Goal: Task Accomplishment & Management: Manage account settings

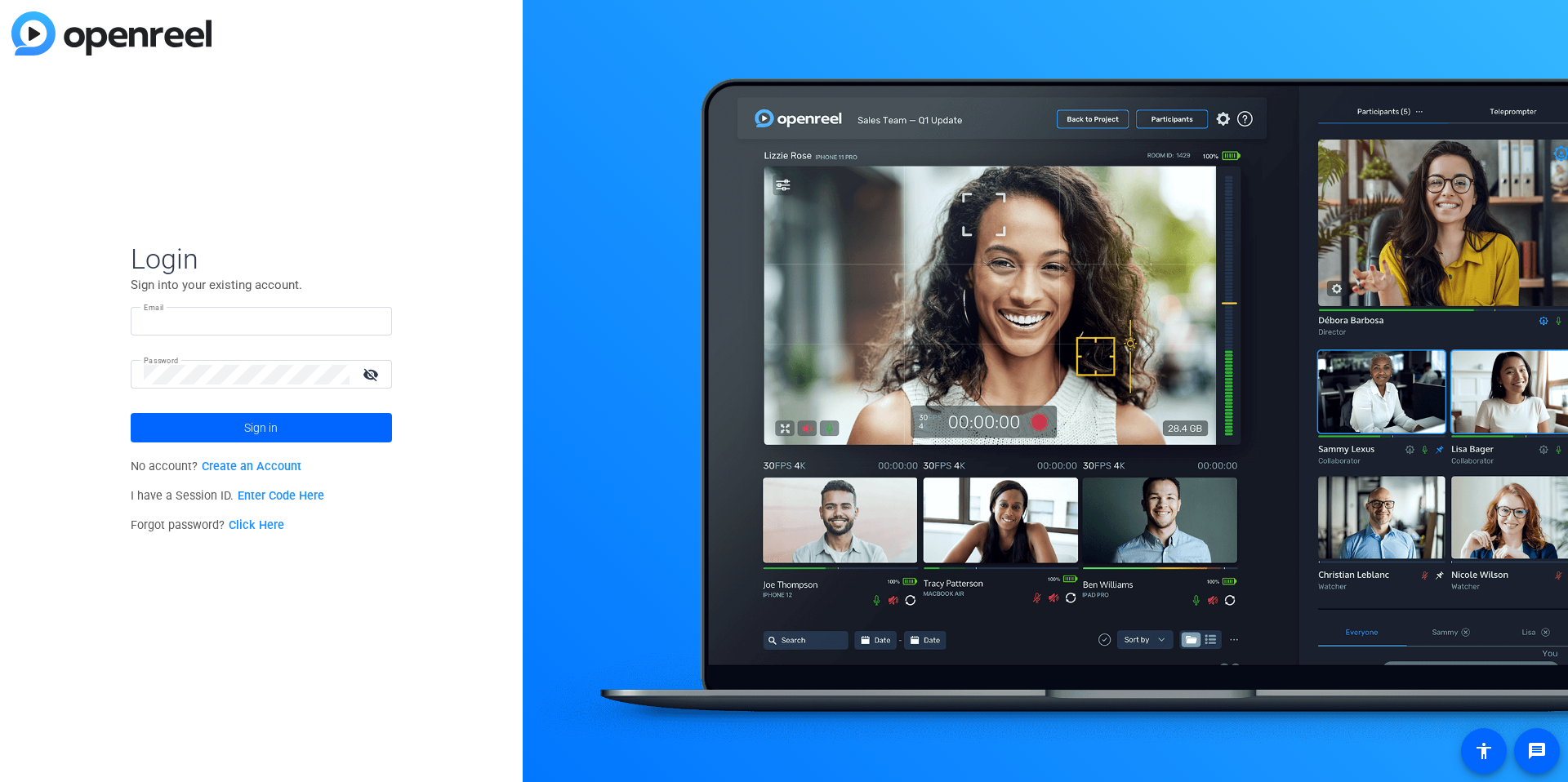
type input "[EMAIL_ADDRESS][DOMAIN_NAME]"
click at [225, 331] on div "[EMAIL_ADDRESS][DOMAIN_NAME]" at bounding box center [261, 321] width 235 height 29
click at [229, 329] on input "[EMAIL_ADDRESS][DOMAIN_NAME]" at bounding box center [261, 322] width 235 height 20
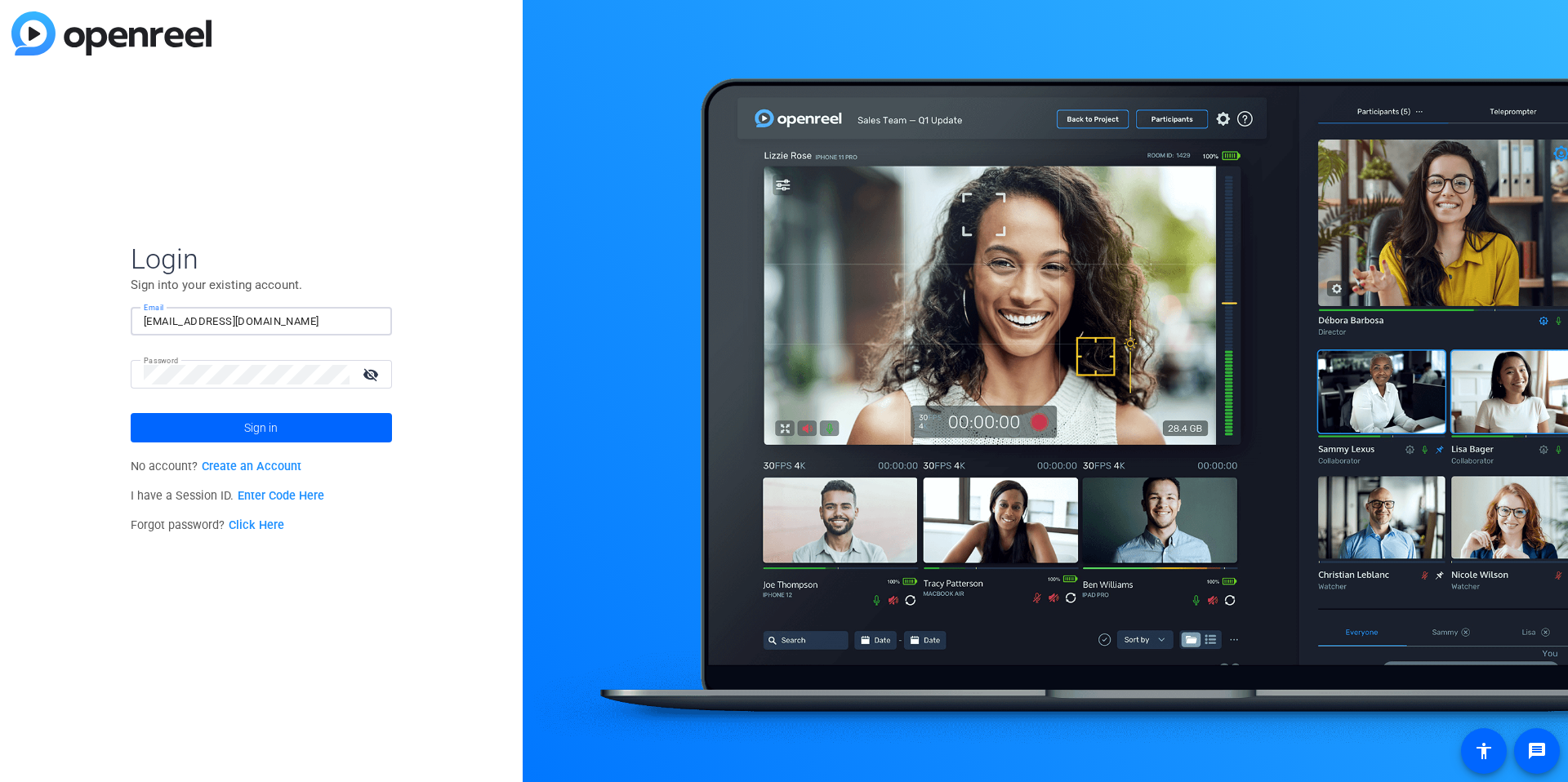
click at [229, 329] on input "[EMAIL_ADDRESS][DOMAIN_NAME]" at bounding box center [261, 322] width 235 height 20
click at [370, 321] on img at bounding box center [365, 322] width 12 height 20
click at [420, 327] on div "Login Sign into your existing account. Email studiosupport Password visibility_…" at bounding box center [261, 391] width 522 height 782
click at [239, 314] on input "studiosupport" at bounding box center [261, 322] width 235 height 20
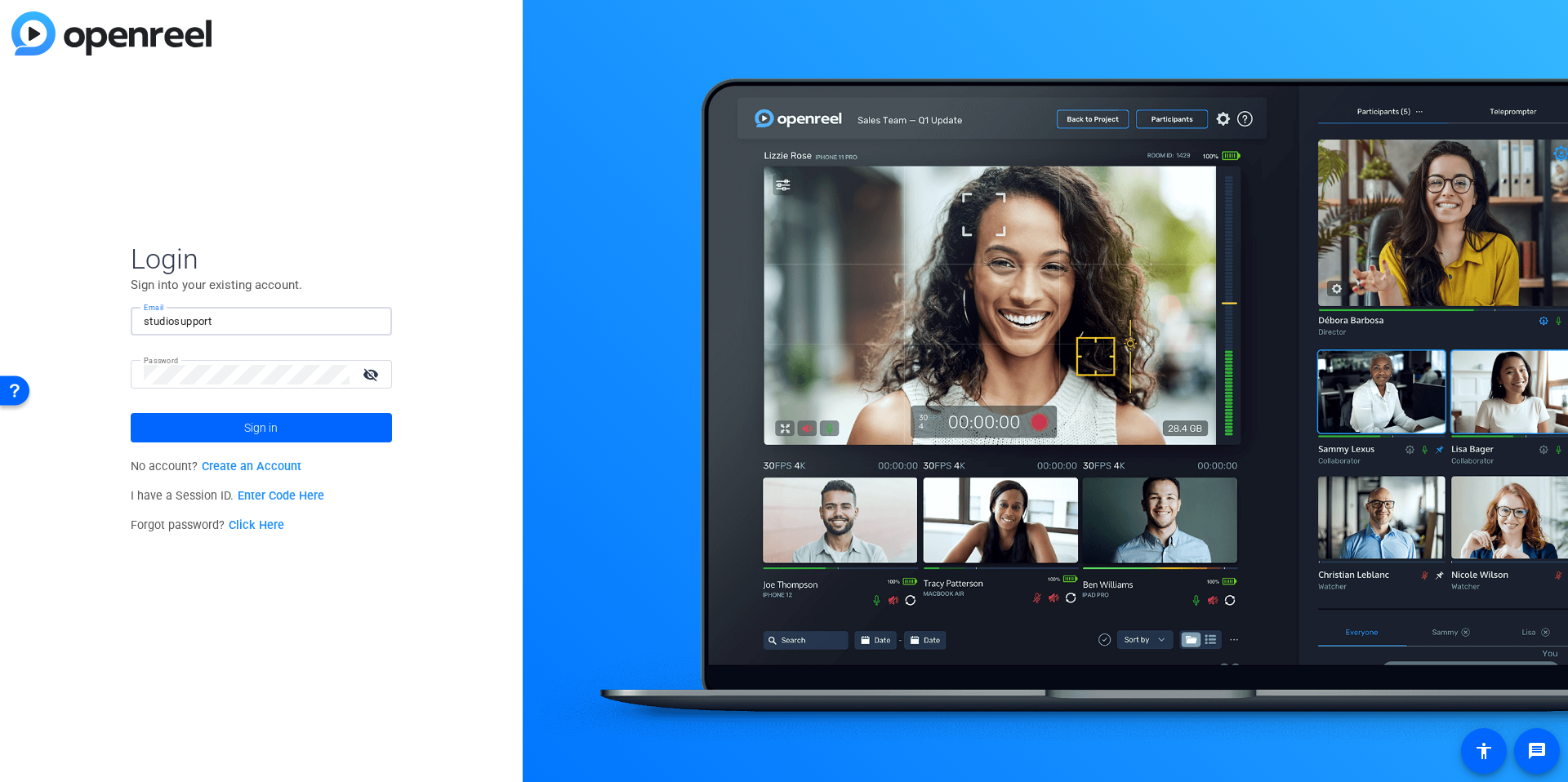
click at [360, 324] on img at bounding box center [365, 322] width 12 height 20
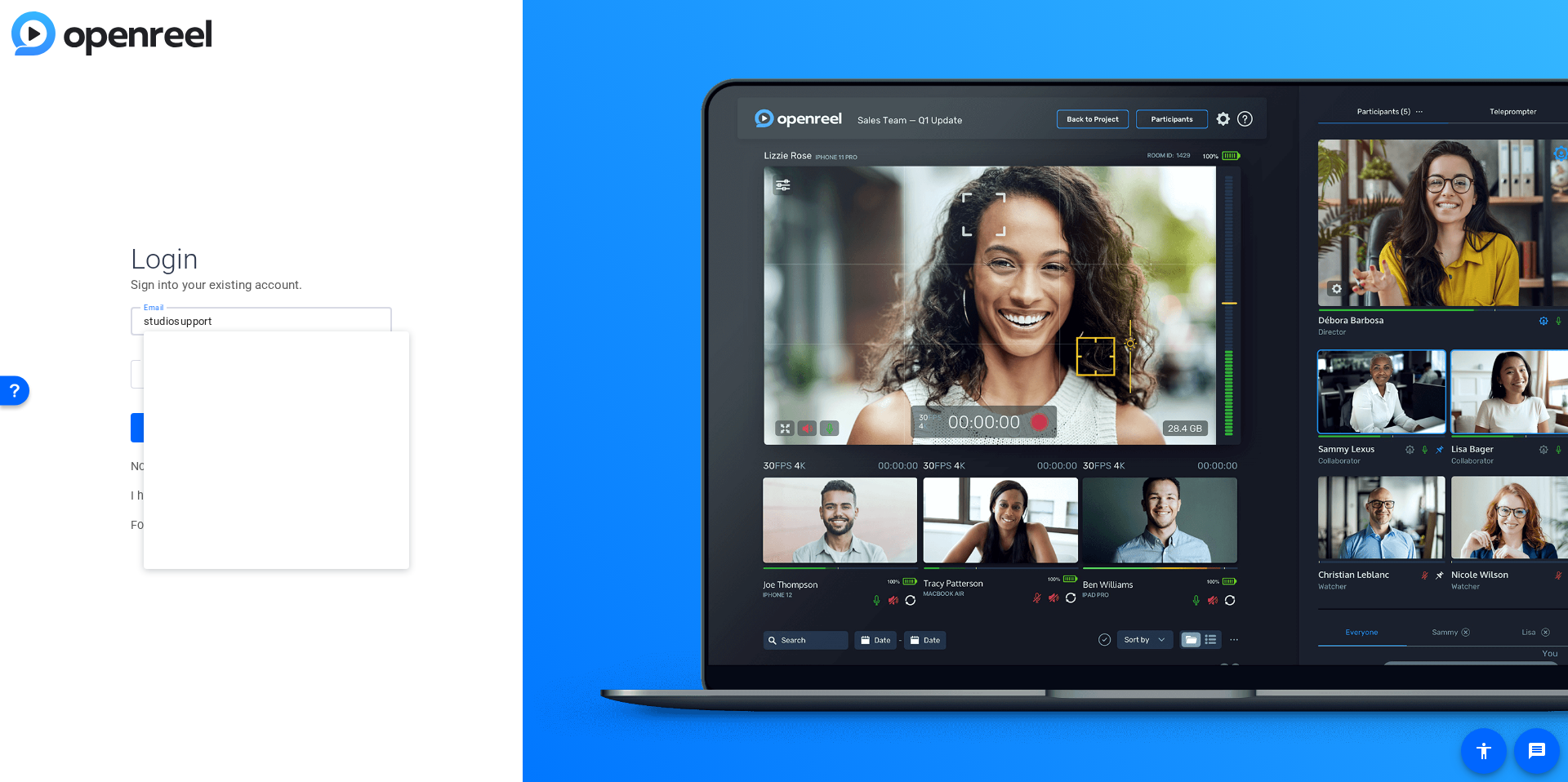
type input "[EMAIL_ADDRESS][DOMAIN_NAME]"
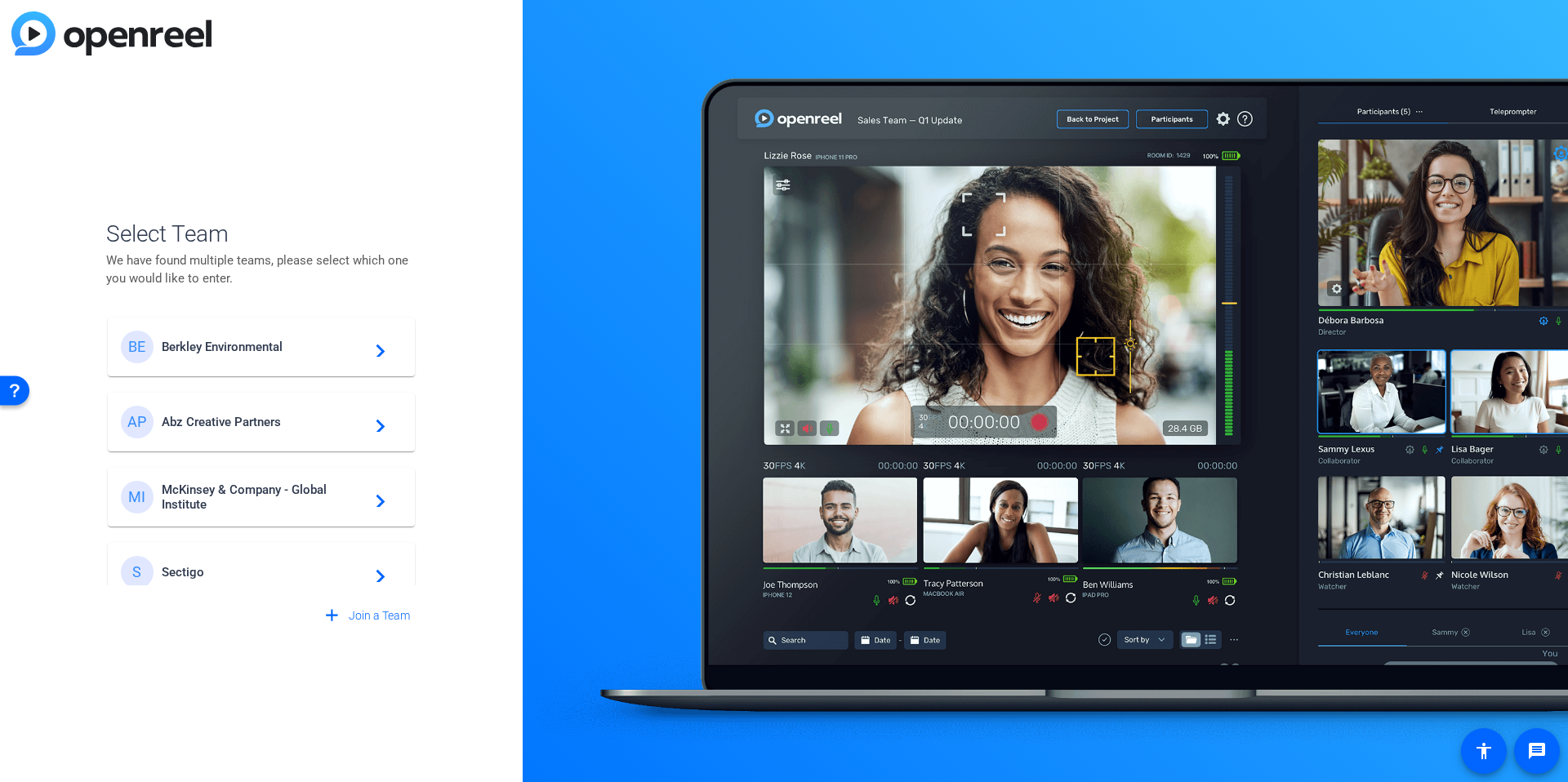
click at [235, 340] on span "Berkley Environmental" at bounding box center [264, 347] width 204 height 15
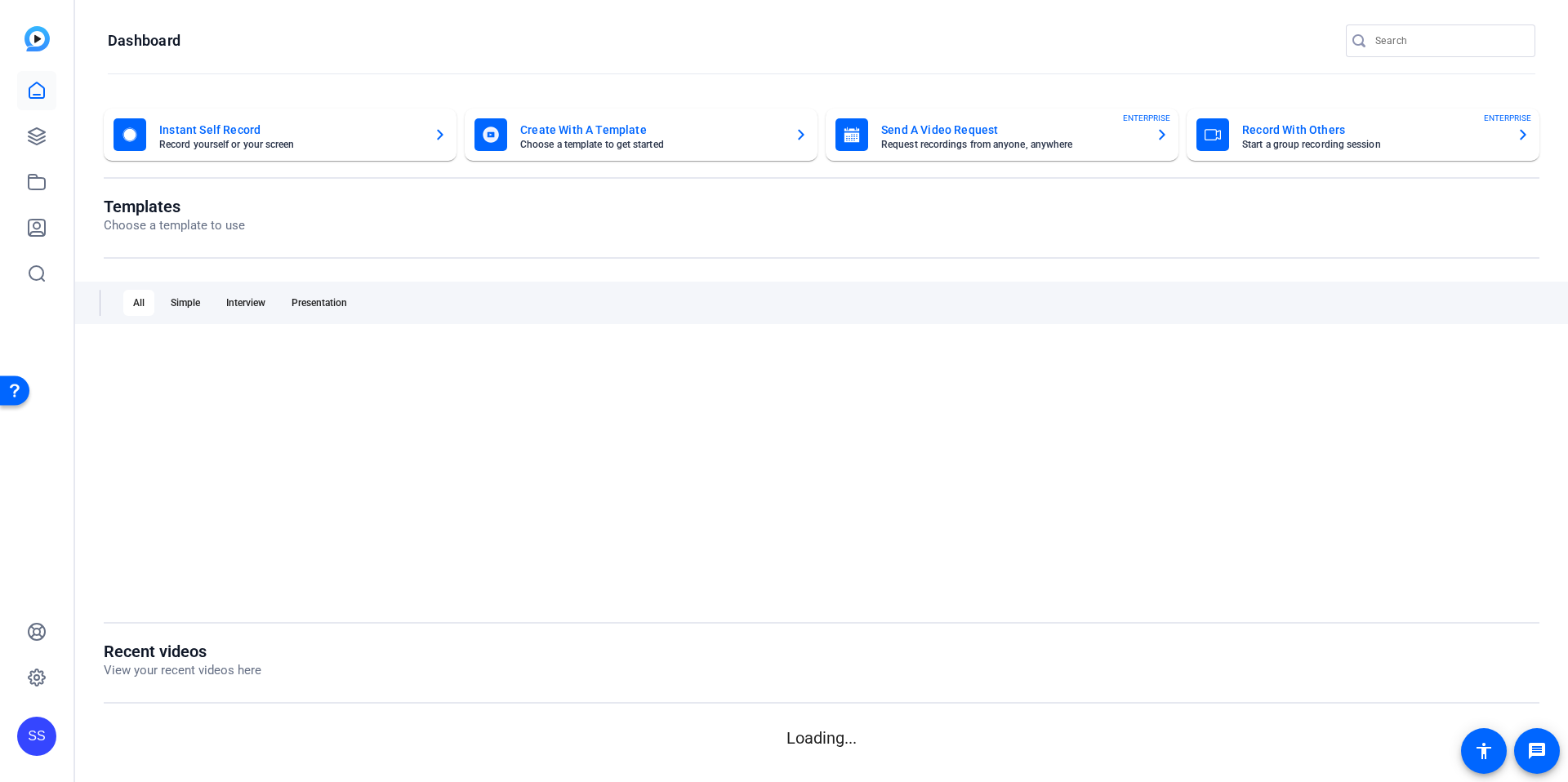
click at [505, 303] on div "All Simple Interview Presentation" at bounding box center [822, 302] width 1493 height 43
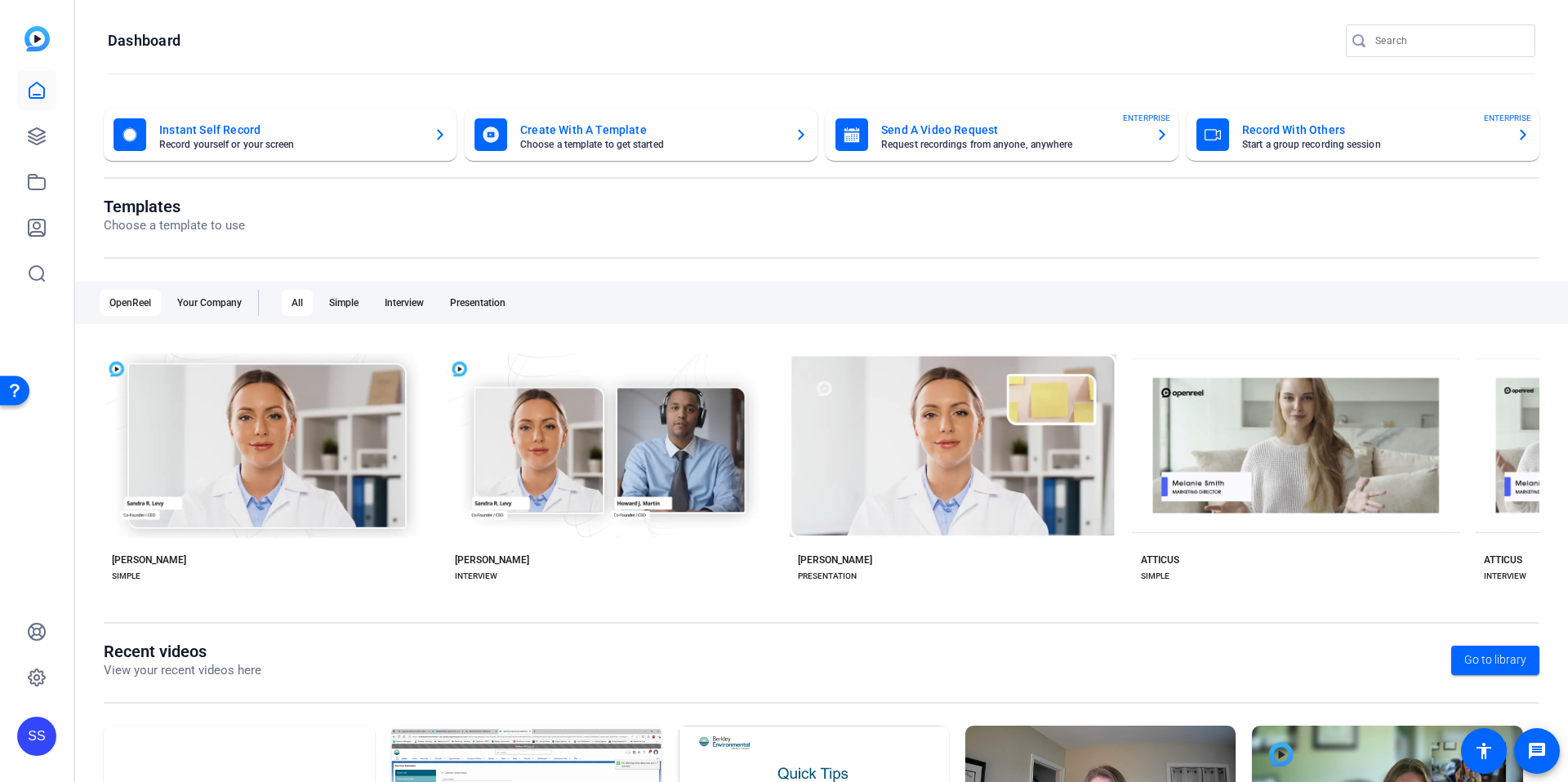
drag, startPoint x: 355, startPoint y: 228, endPoint x: 36, endPoint y: 182, distance: 322.3
click at [354, 228] on openreel-page-title "Templates Choose a template to use" at bounding box center [822, 216] width 1435 height 39
click at [27, 142] on icon at bounding box center [37, 137] width 20 height 20
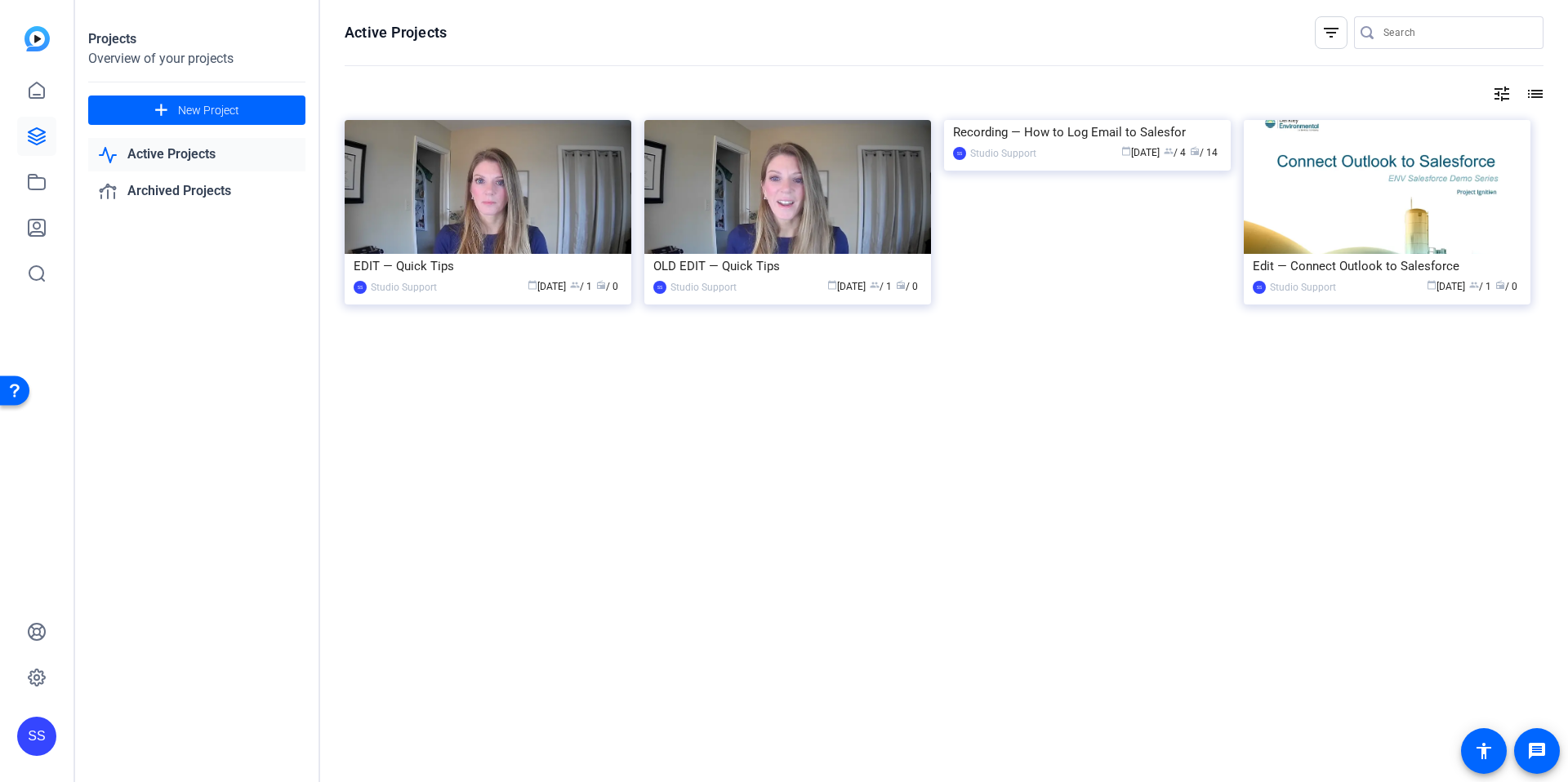
click at [285, 457] on div "Projects Overview of your projects add New Project Active Projects Archived Pro…" at bounding box center [197, 391] width 245 height 782
click at [187, 97] on span at bounding box center [196, 110] width 217 height 40
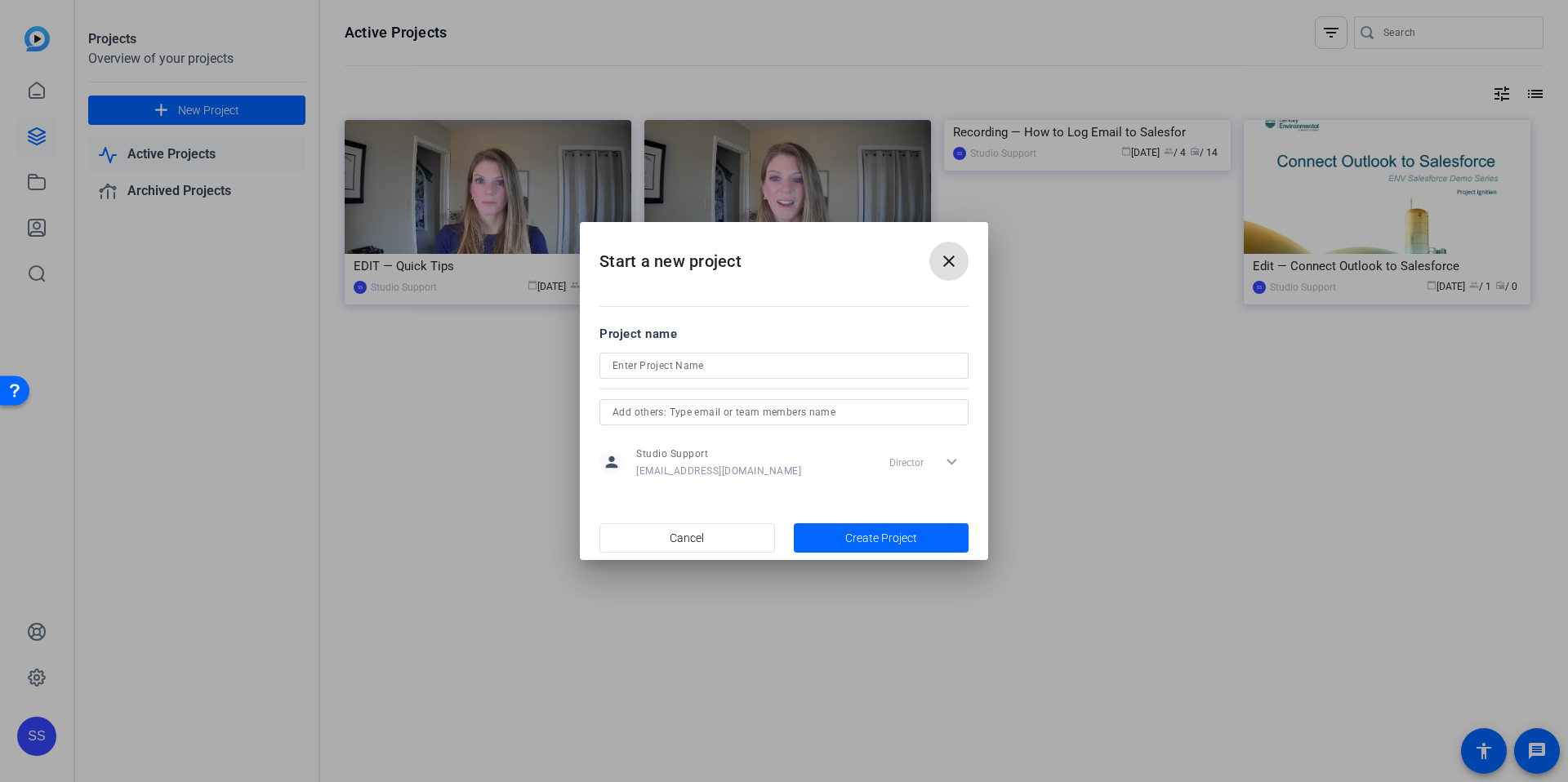
click at [659, 368] on input at bounding box center [784, 366] width 343 height 20
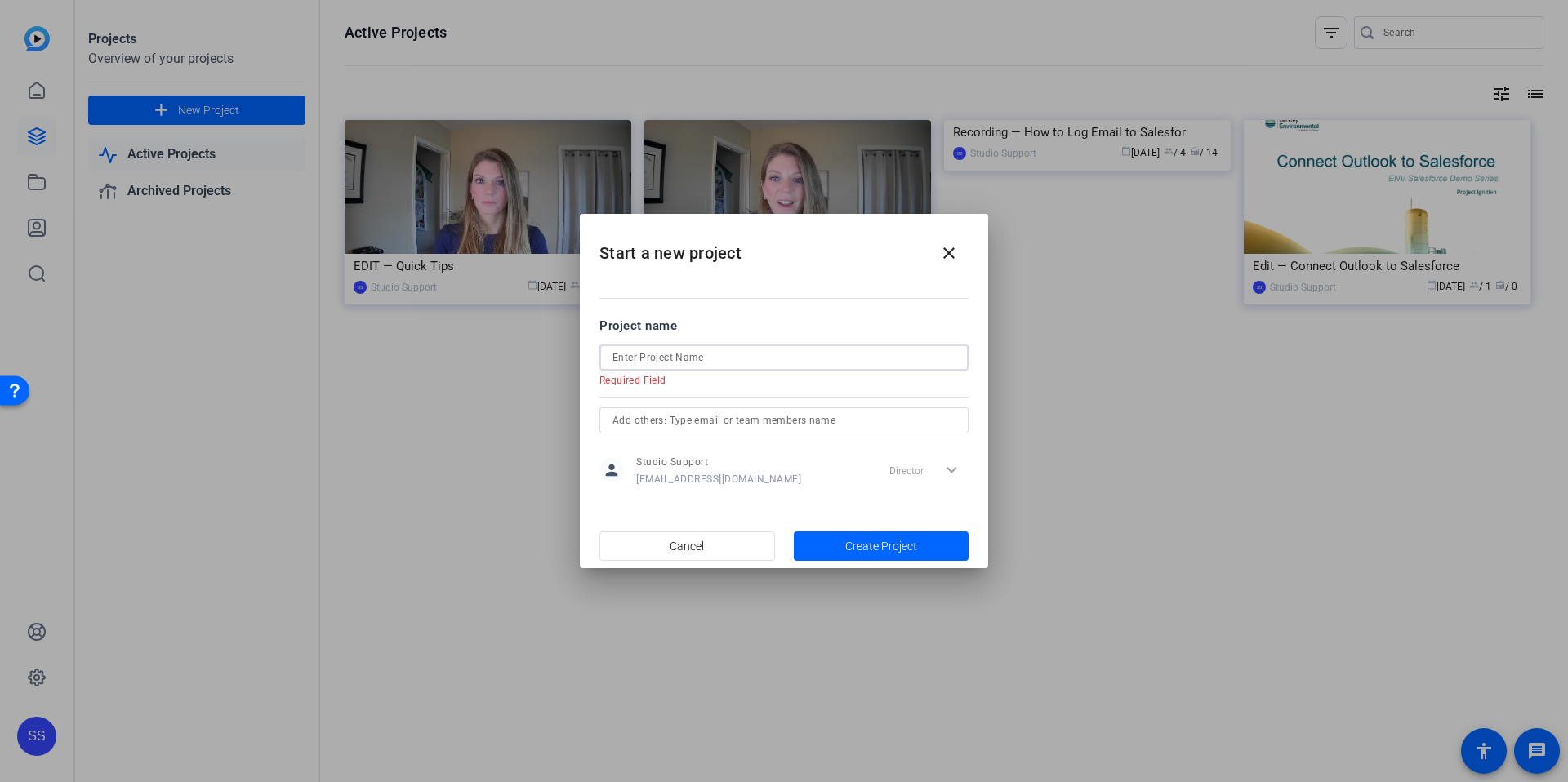
click at [644, 362] on input at bounding box center [784, 358] width 343 height 20
click at [700, 349] on input at bounding box center [784, 358] width 343 height 20
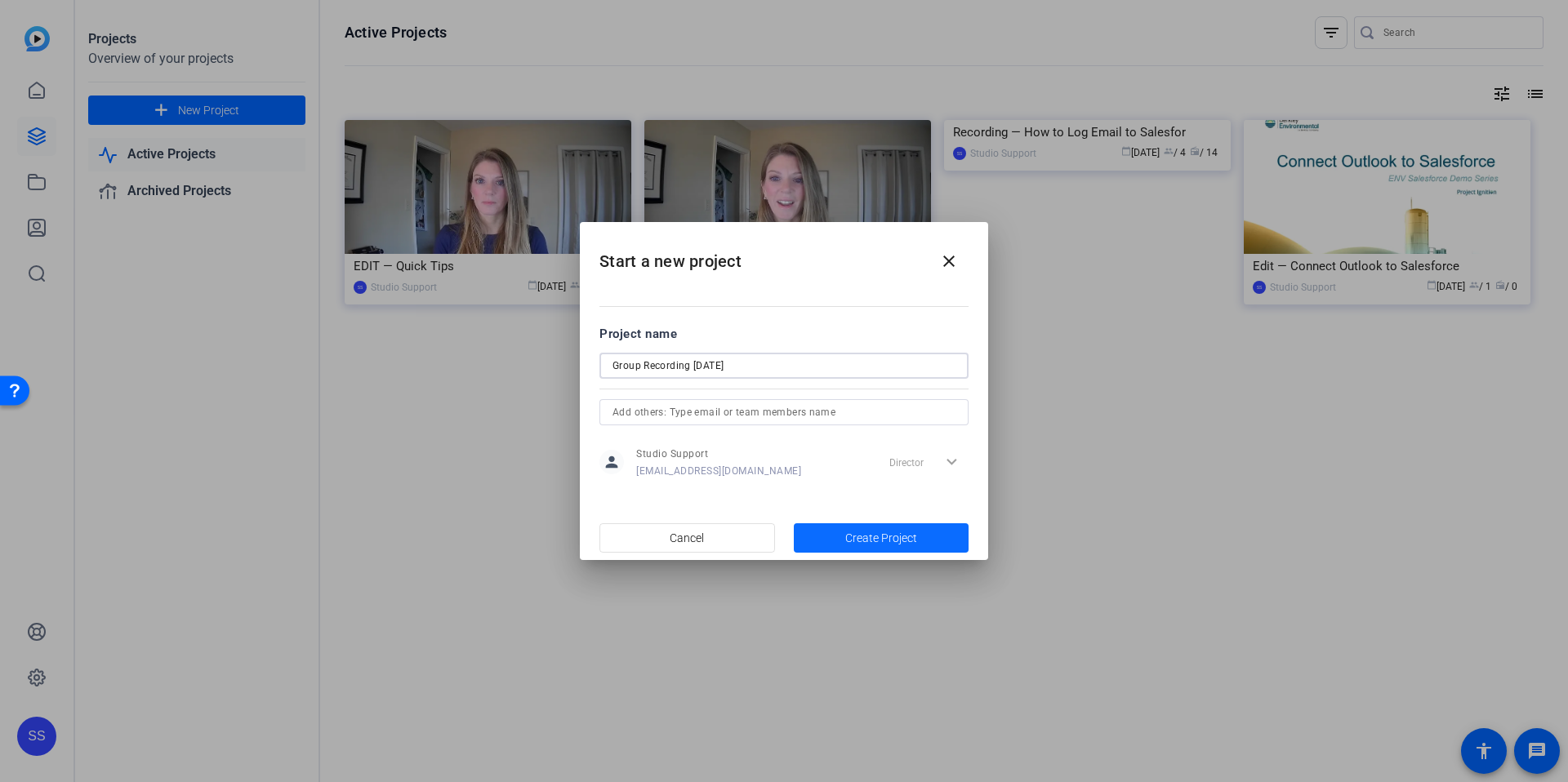
type input "Group Recording [DATE]"
click at [910, 530] on span "Create Project" at bounding box center [881, 538] width 71 height 17
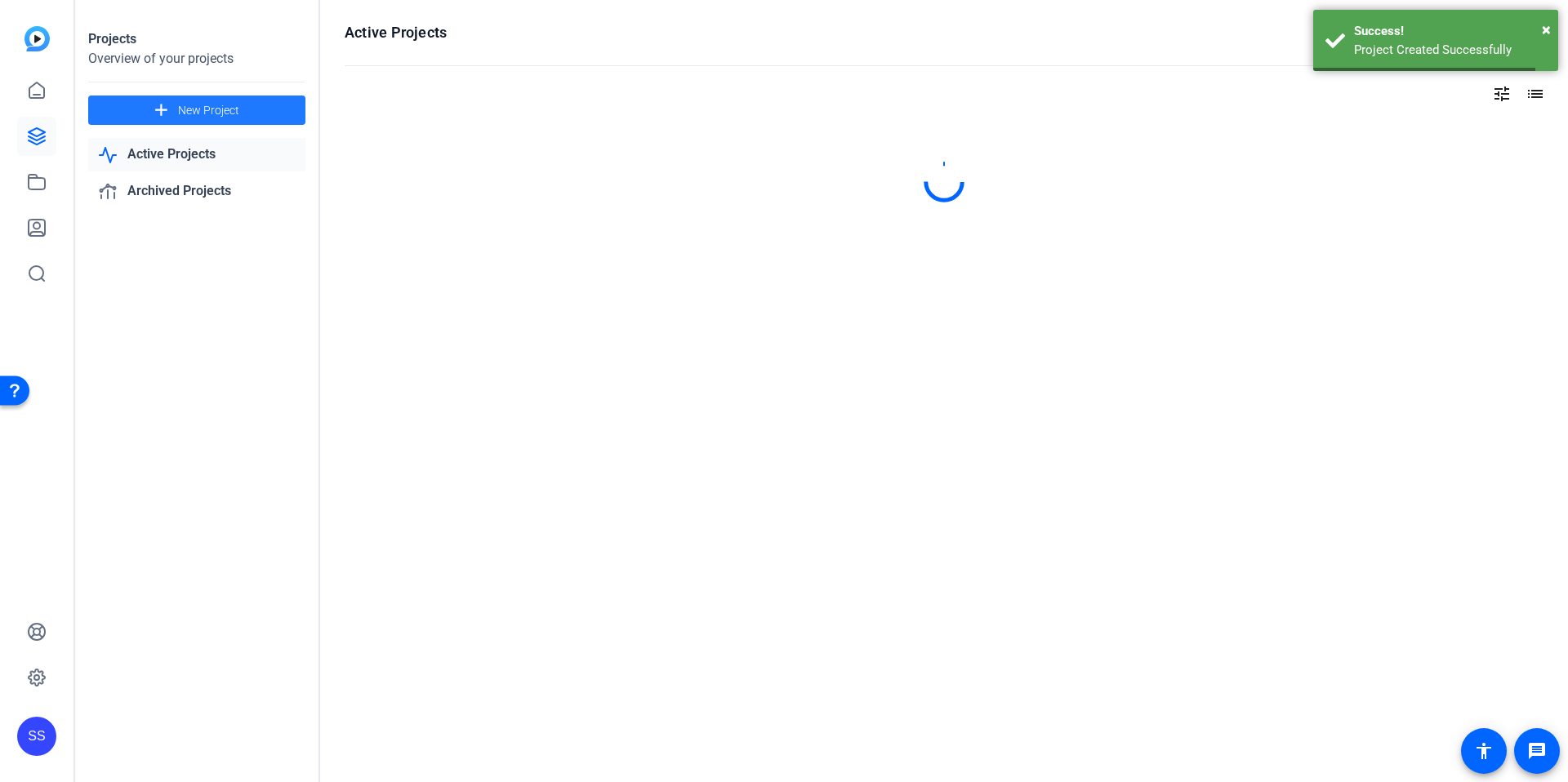
click at [558, 419] on div "Active Projects filter_list tune list" at bounding box center [944, 391] width 1248 height 782
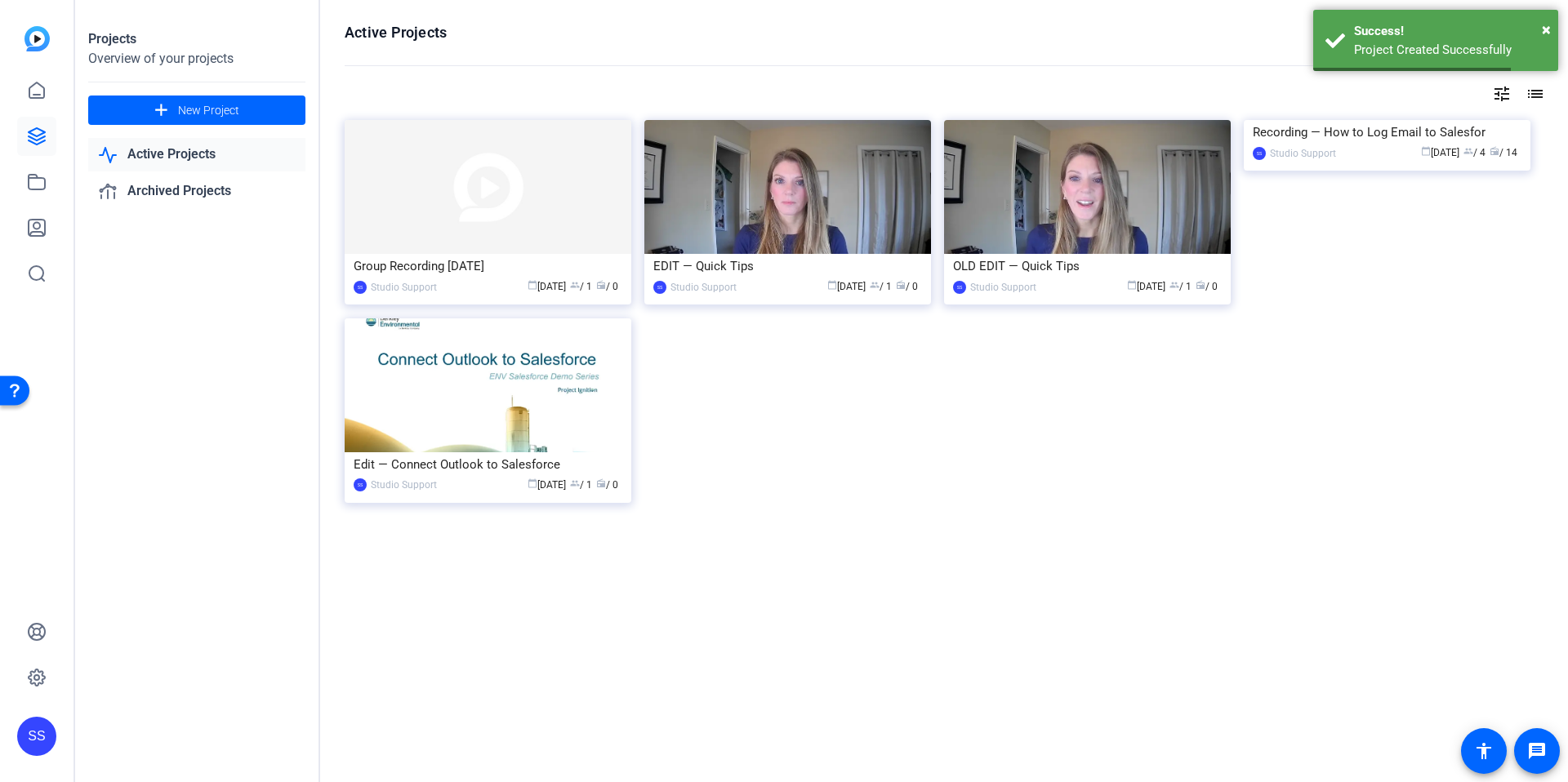
click at [475, 279] on div "calendar_today [DATE] group / 1 radio / 0" at bounding box center [533, 286] width 177 height 17
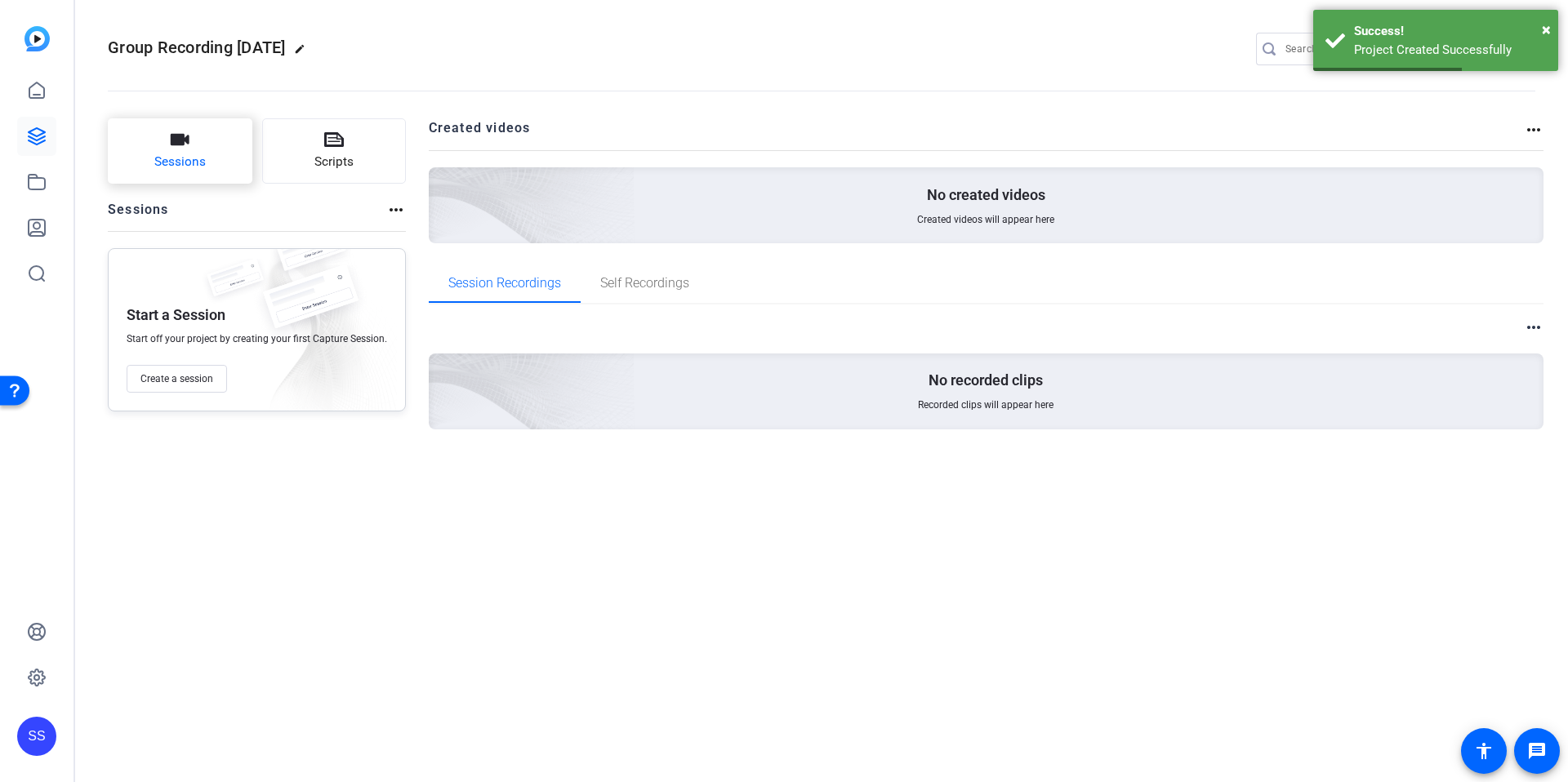
click at [109, 160] on button "Sessions" at bounding box center [180, 151] width 145 height 65
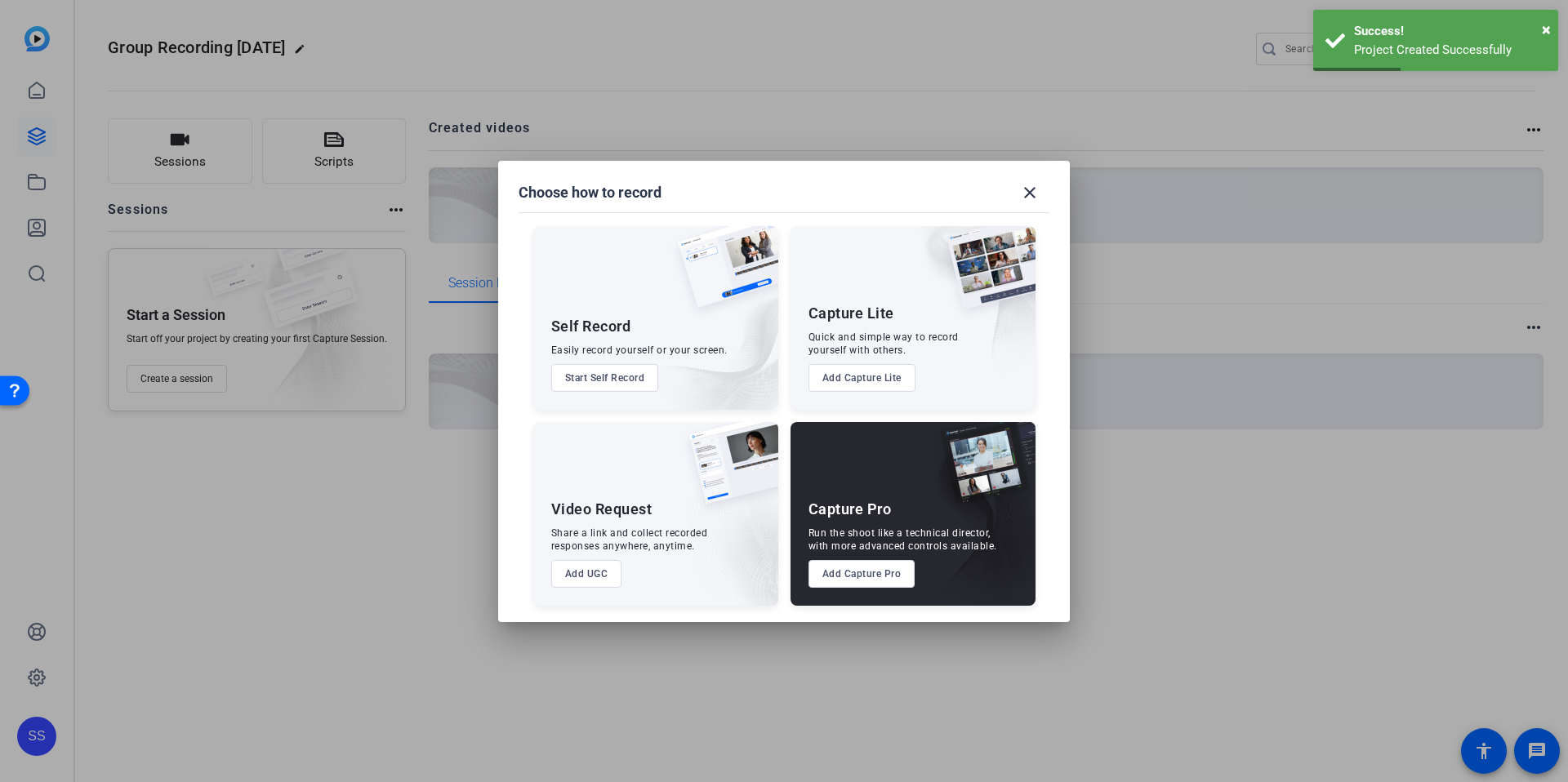
click at [859, 585] on button "Add Capture Pro" at bounding box center [862, 574] width 107 height 28
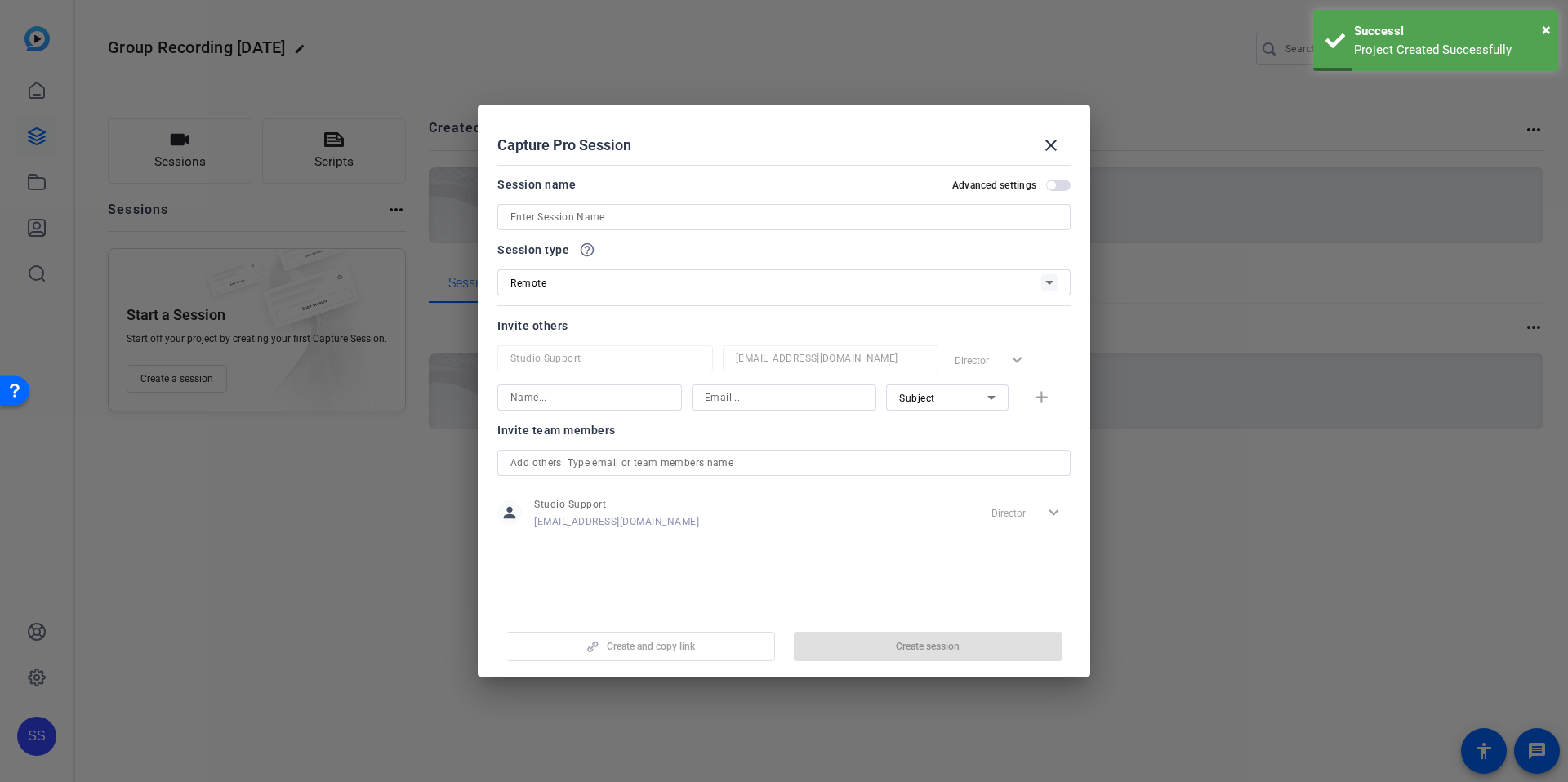
click at [674, 216] on input at bounding box center [784, 217] width 547 height 20
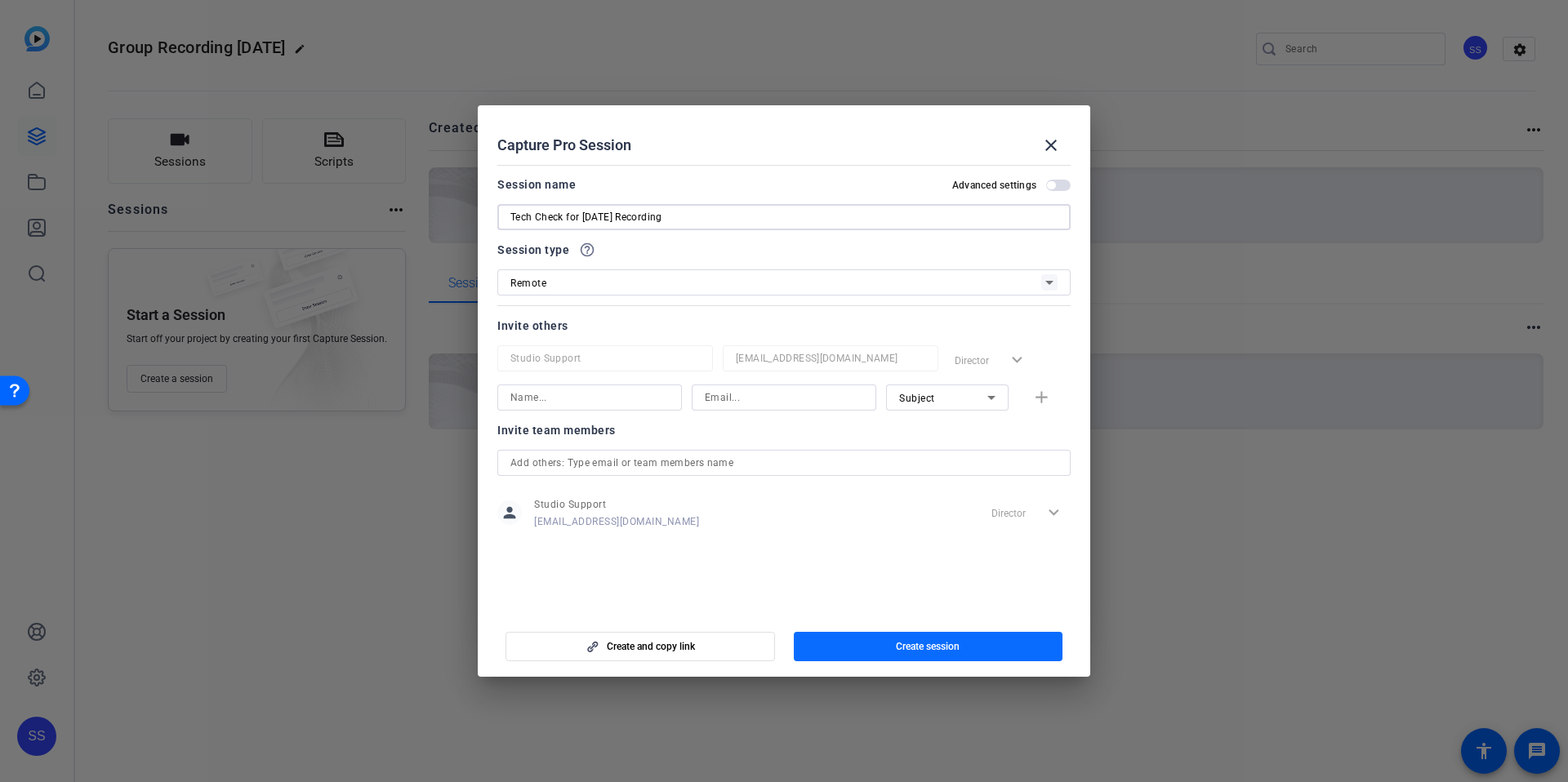
type input "Tech Check for [DATE] Recording"
click at [858, 666] on mat-dialog-actions "Create and copy link Create session" at bounding box center [784, 644] width 613 height 65
click at [908, 646] on span "Create session" at bounding box center [928, 646] width 63 height 13
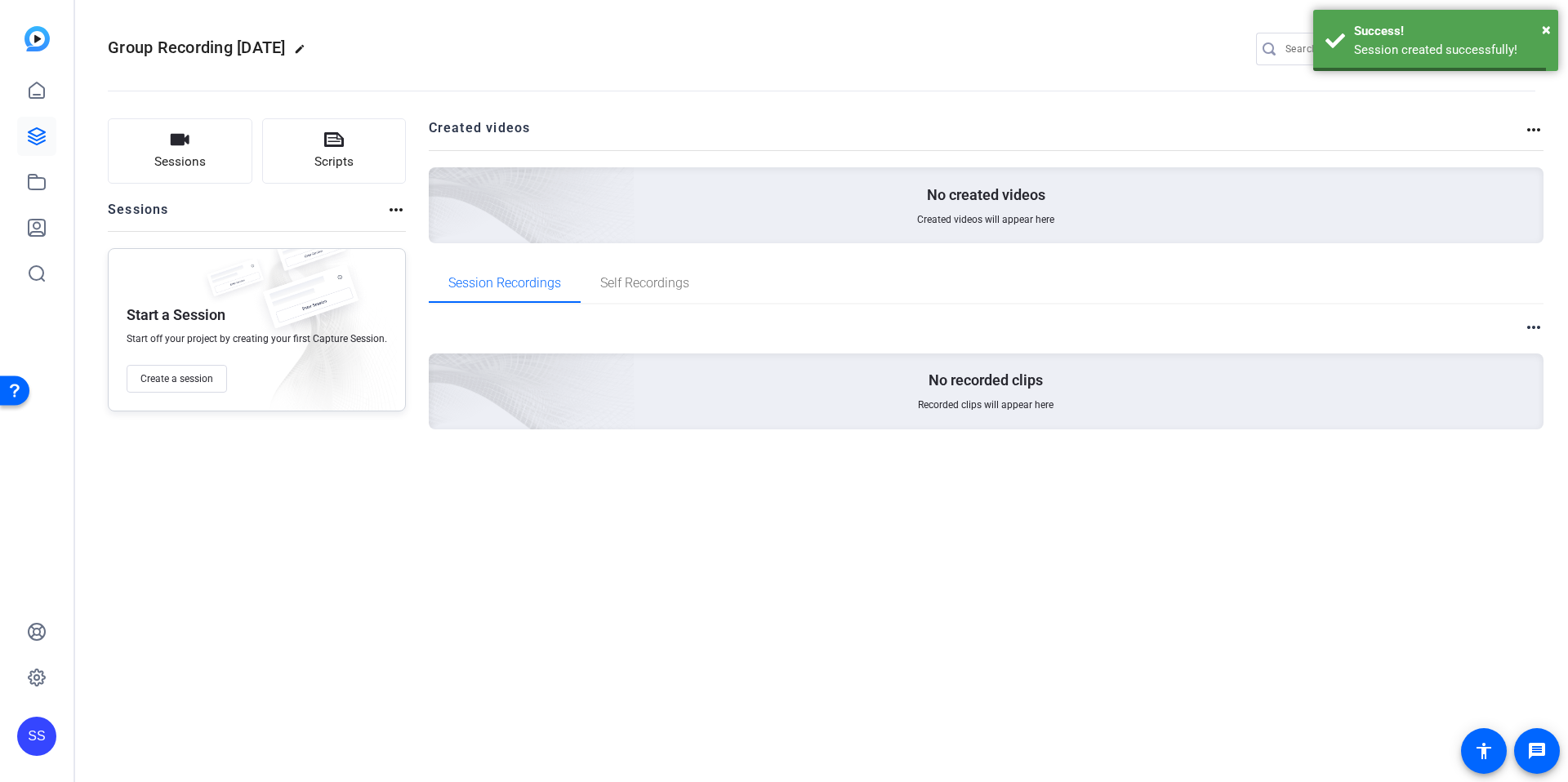
click at [378, 597] on div "Group Recording [DATE] edit SS settings Sessions Scripts Sessions more_horiz St…" at bounding box center [822, 391] width 1493 height 782
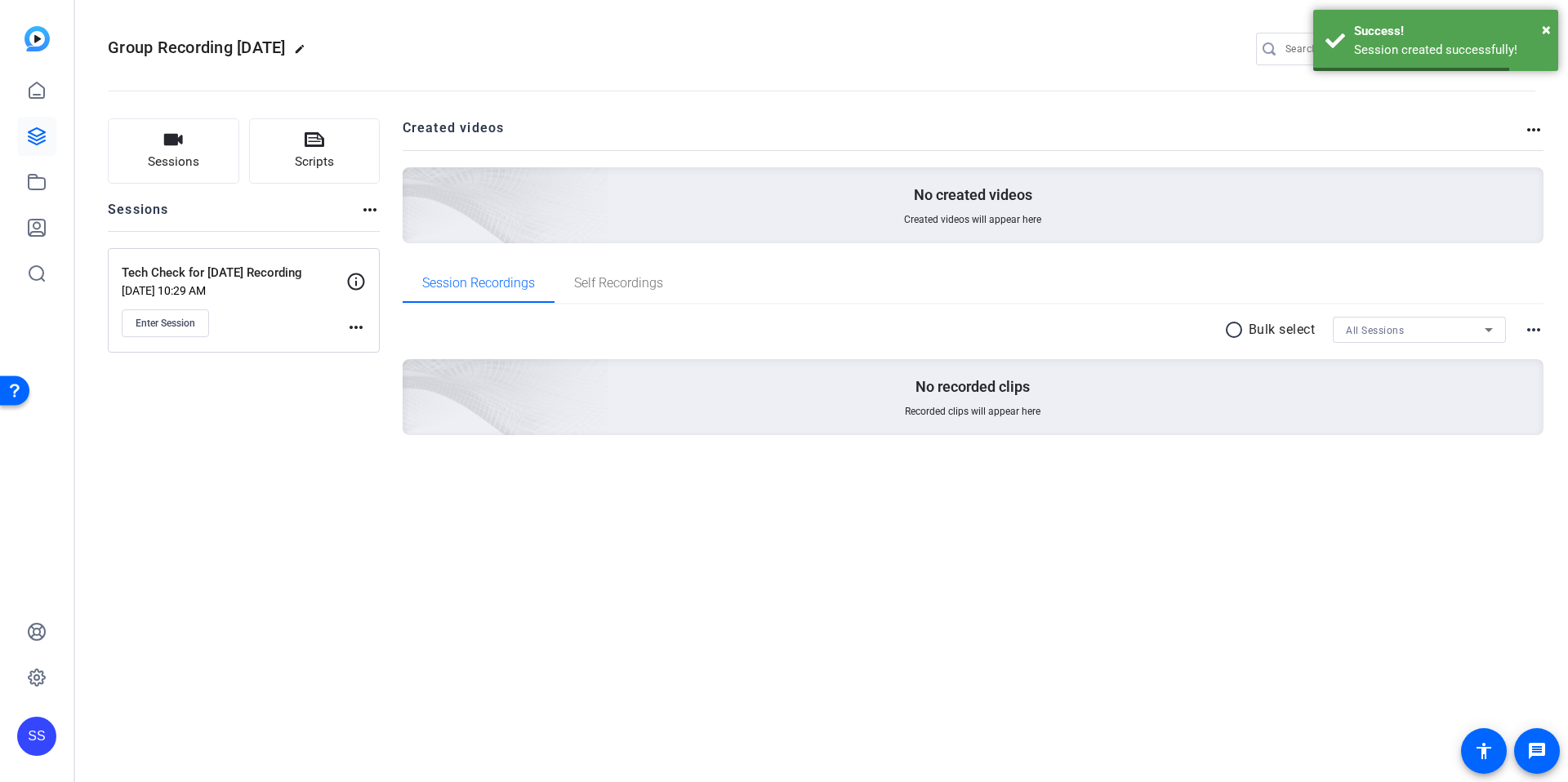
click at [361, 327] on mat-icon "more_horiz" at bounding box center [356, 327] width 20 height 20
click at [382, 354] on span "Edit Session" at bounding box center [395, 351] width 74 height 20
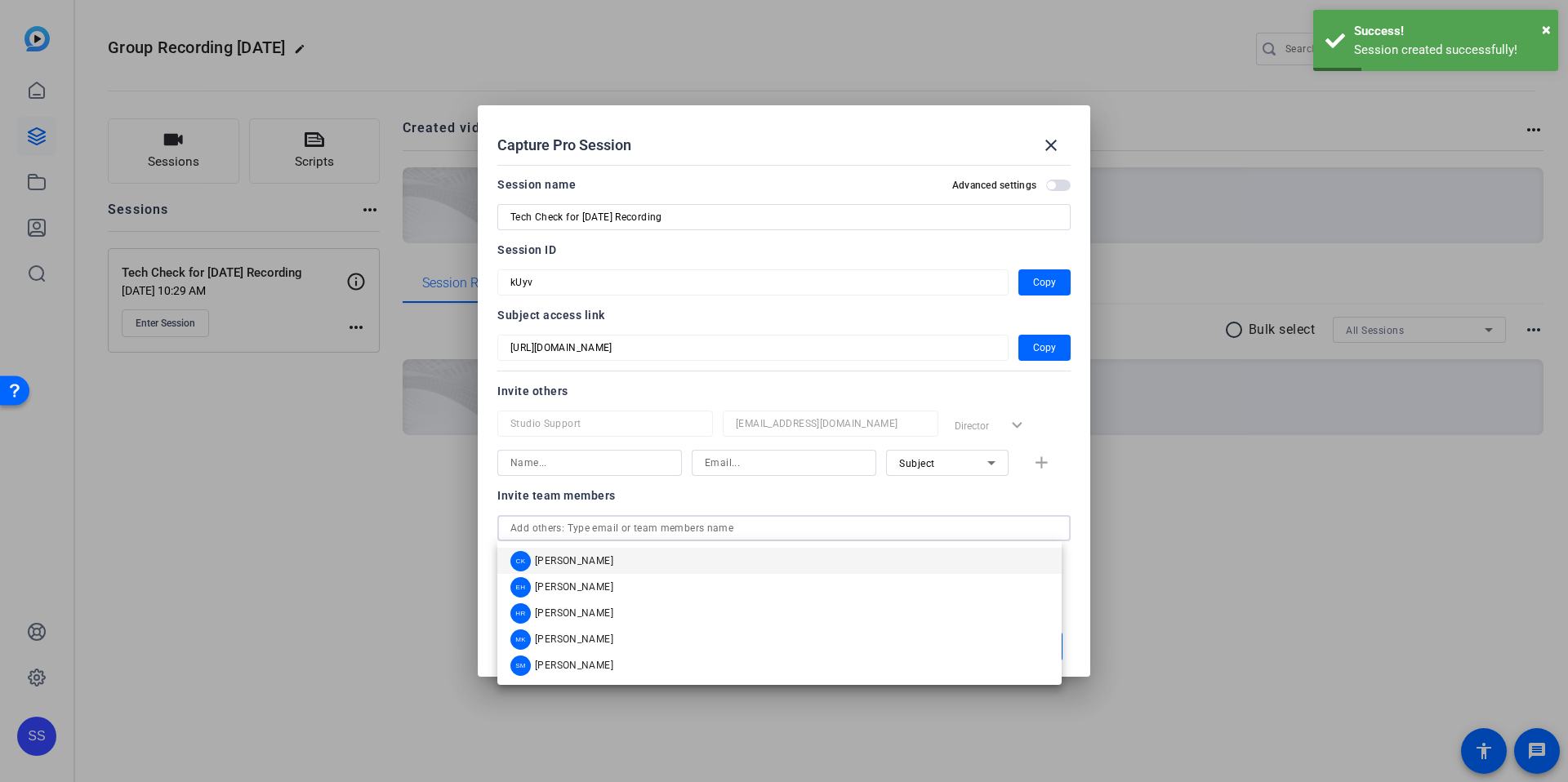
click at [688, 531] on input "text" at bounding box center [784, 528] width 547 height 20
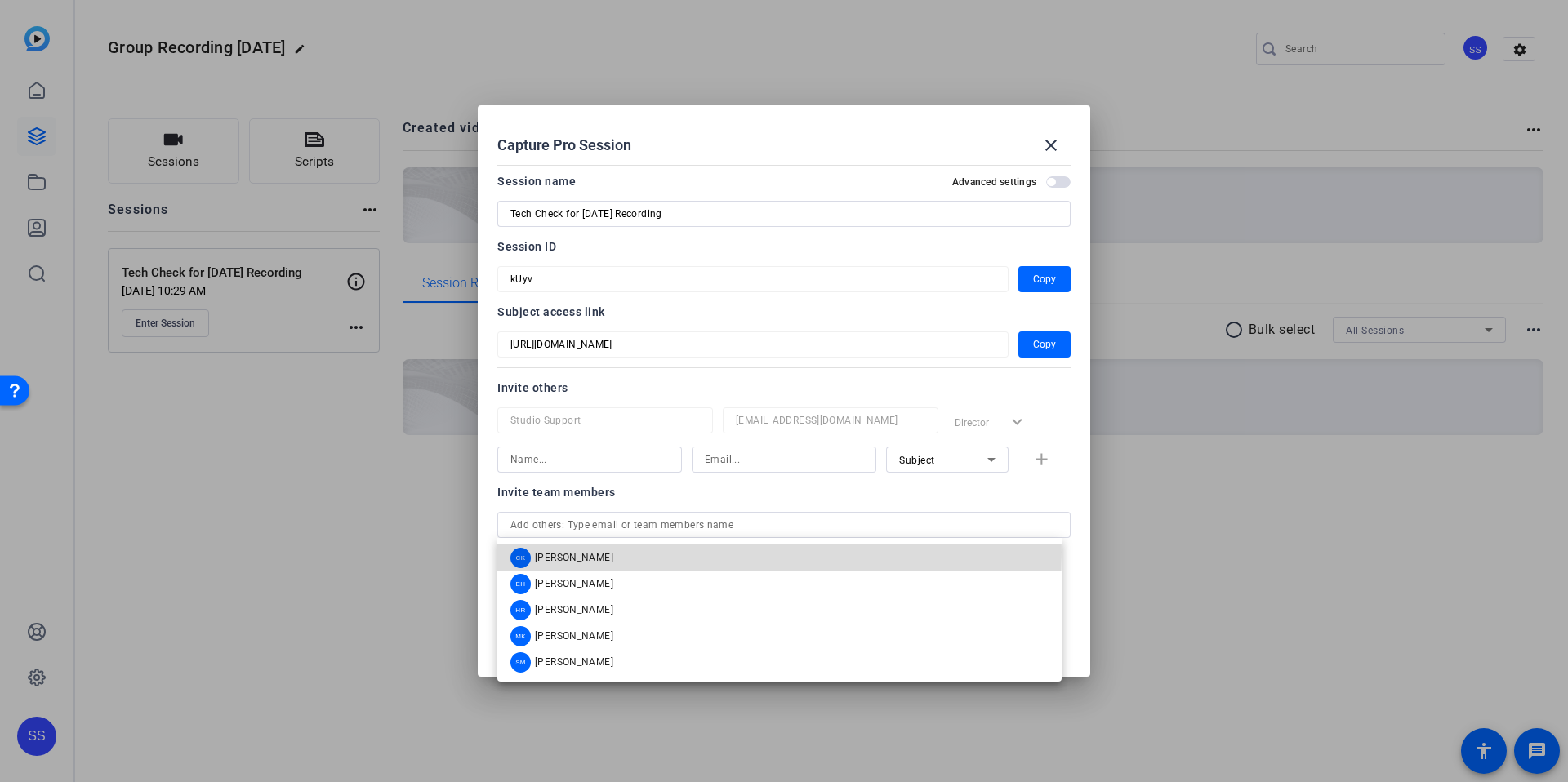
click at [582, 552] on span "[PERSON_NAME]" at bounding box center [574, 557] width 78 height 13
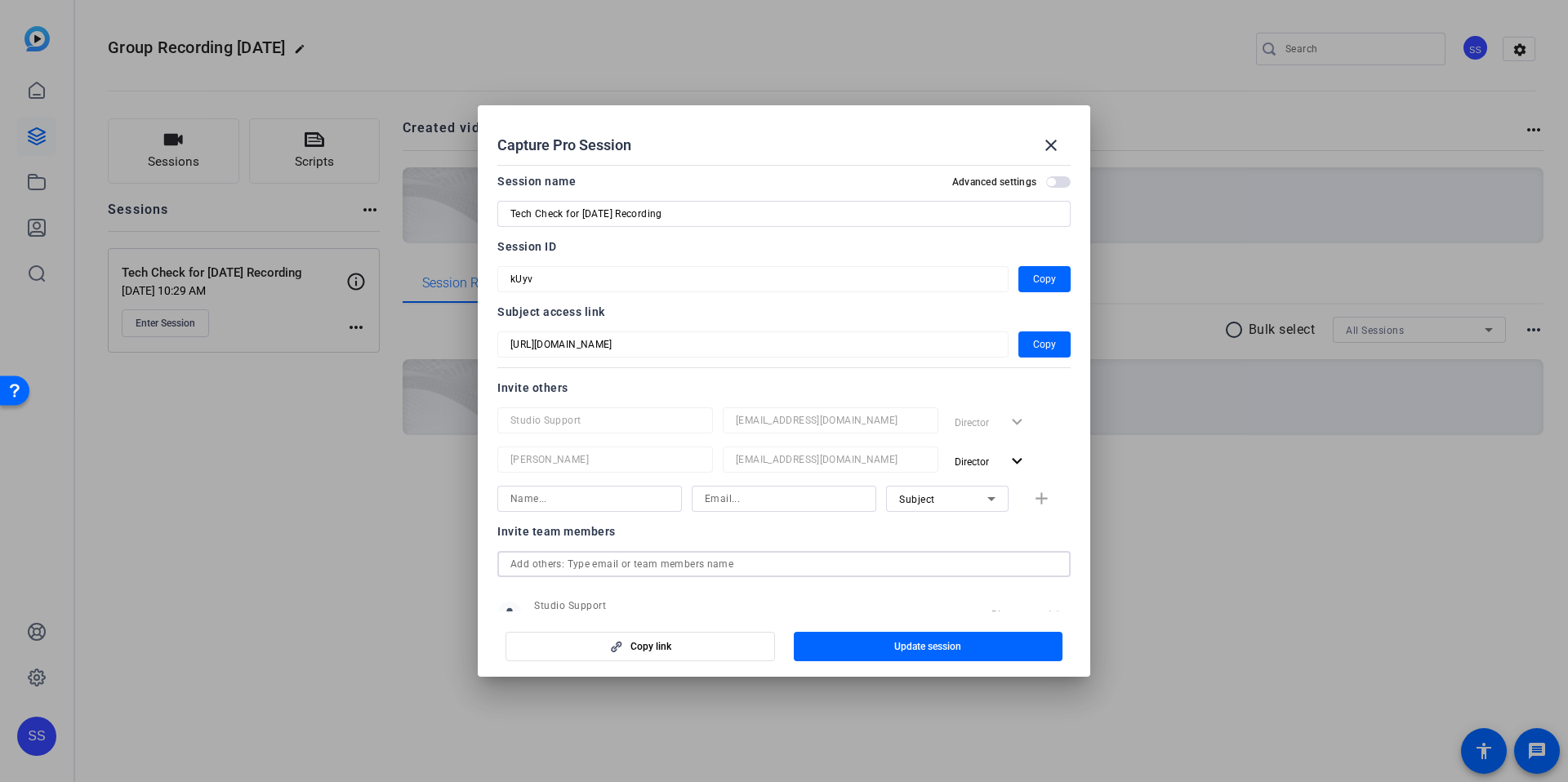
click at [574, 564] on input "text" at bounding box center [784, 564] width 547 height 20
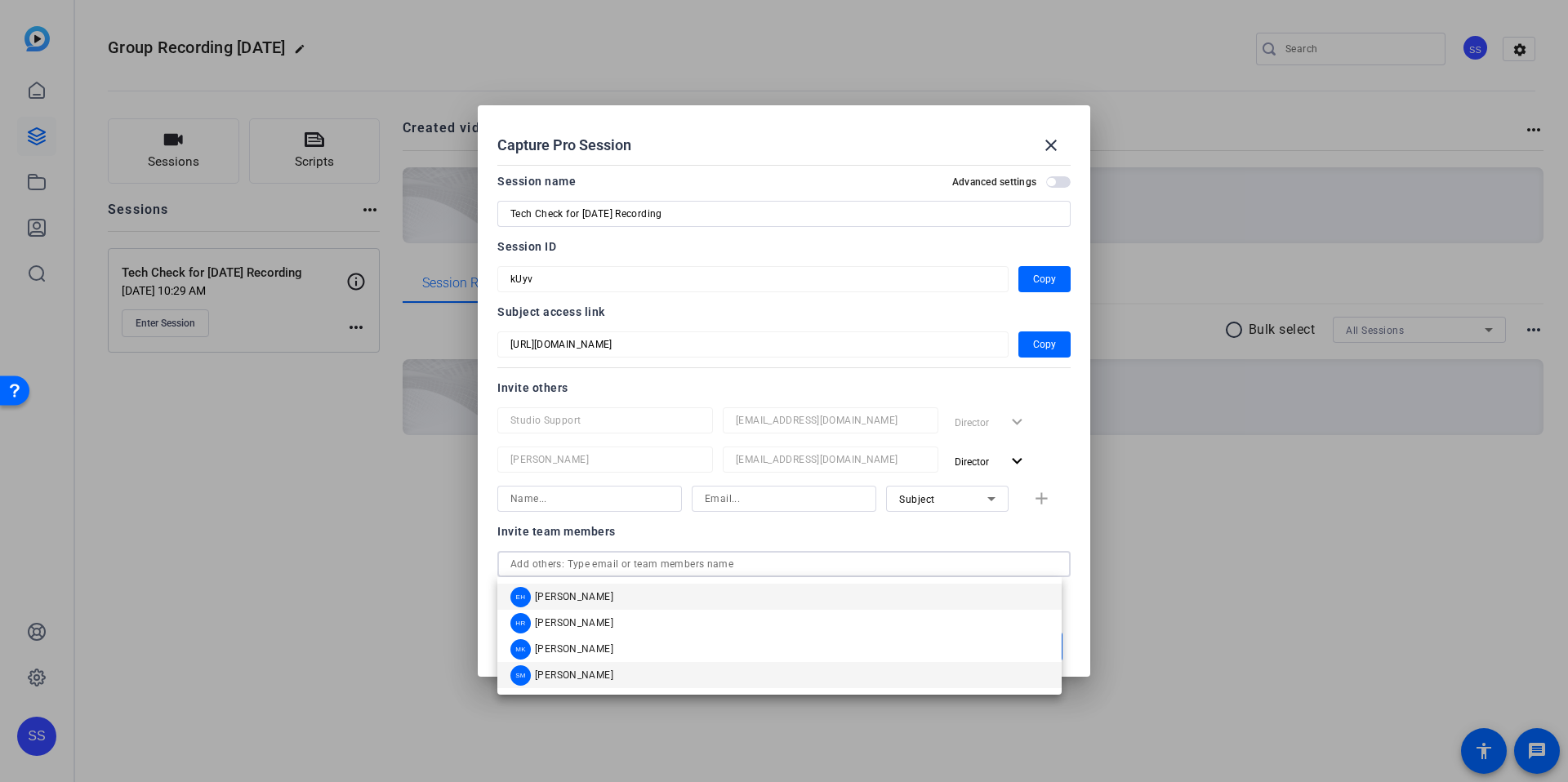
click at [606, 676] on mat-option "SM [PERSON_NAME]" at bounding box center [779, 675] width 564 height 26
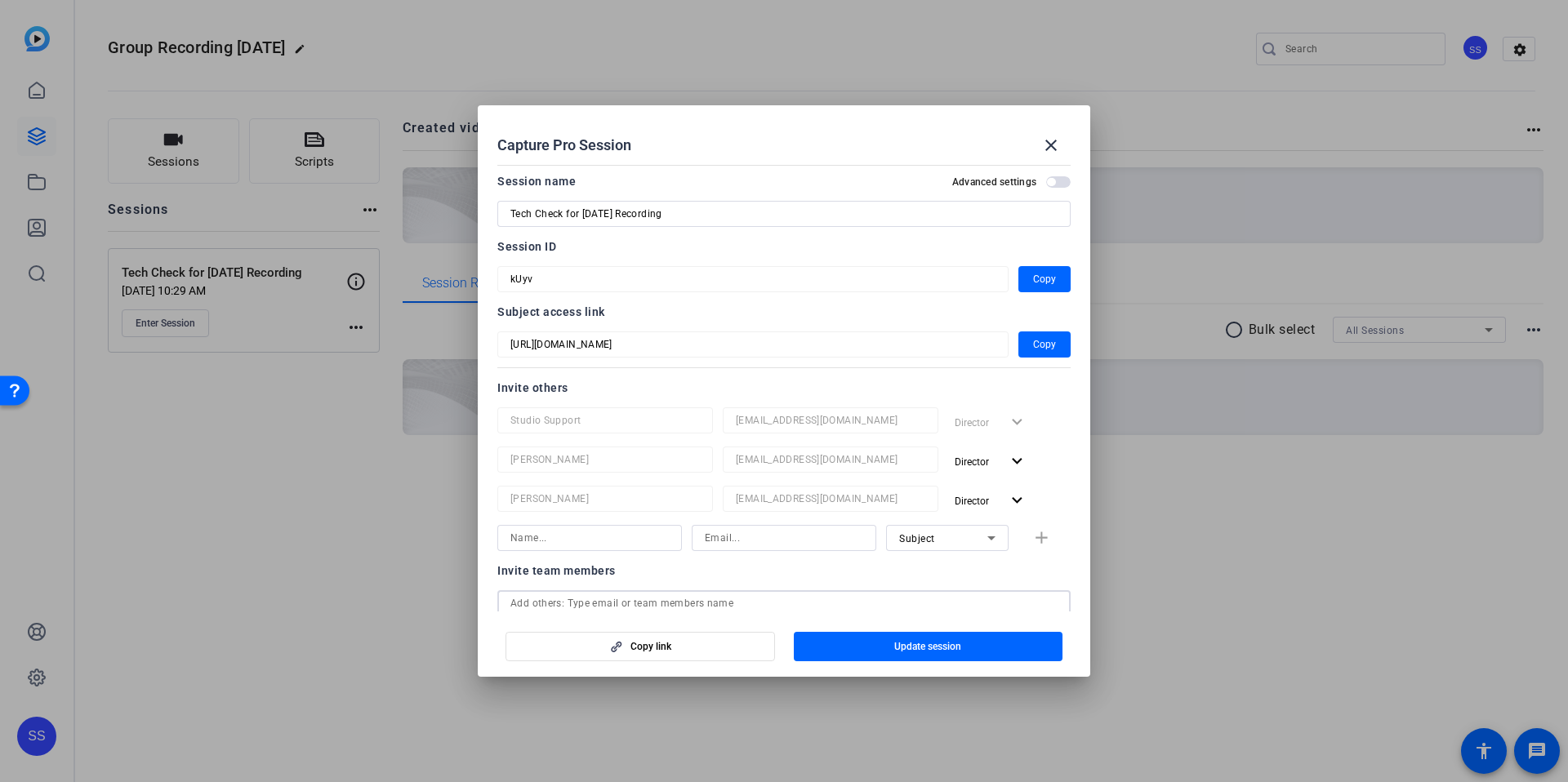
click at [724, 160] on mat-dialog-content "Session name Advanced settings Tech Check for [DATE] Recording Session ID kUyv …" at bounding box center [784, 385] width 613 height 453
click at [939, 644] on span "Update session" at bounding box center [928, 646] width 67 height 13
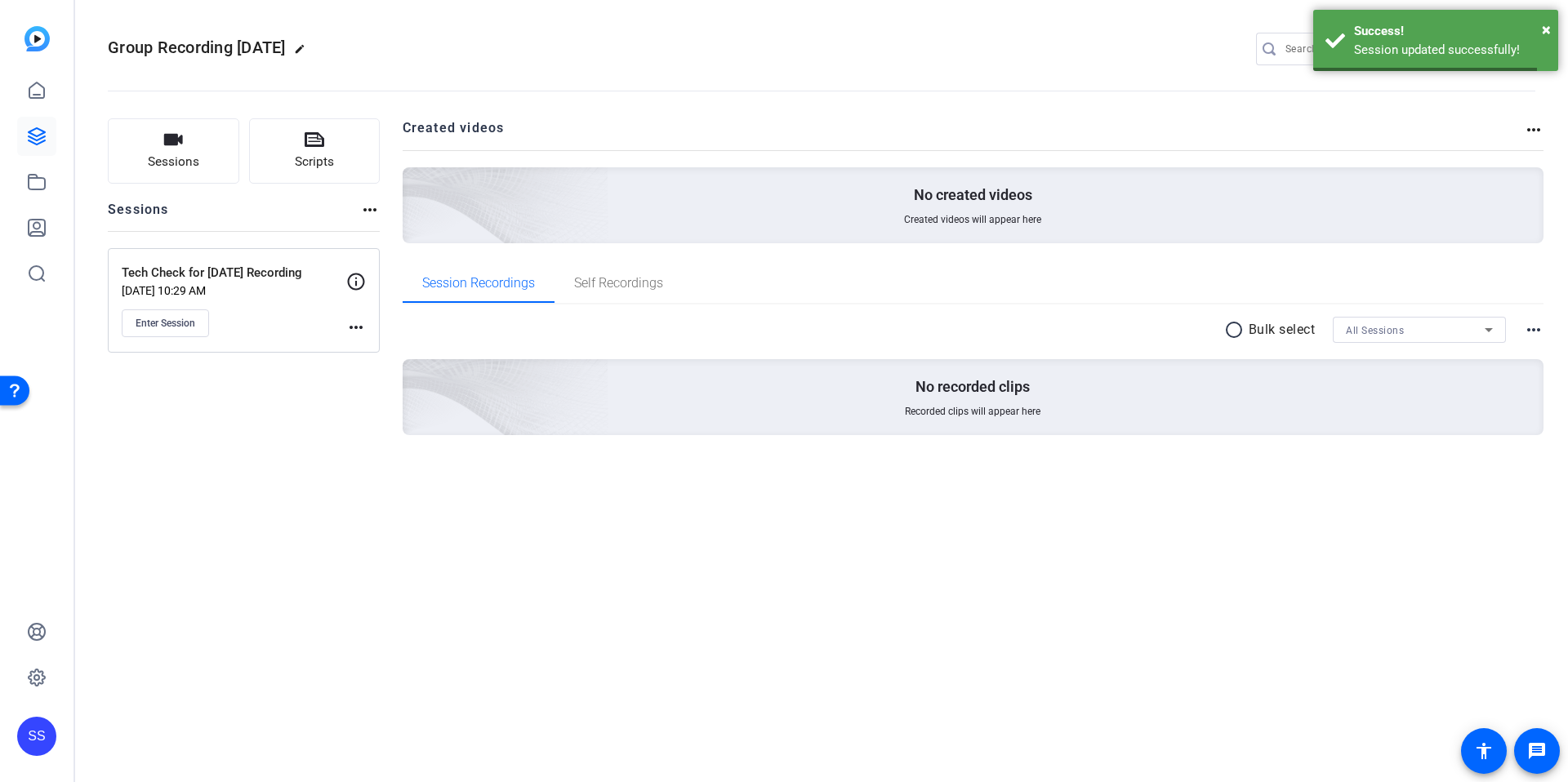
click at [1179, 549] on div "Group Recording [DATE] edit SS settings Sessions Scripts Sessions more_horiz Te…" at bounding box center [822, 391] width 1493 height 782
click at [387, 282] on div "Sessions Scripts Sessions more_horiz Tech Check for [DATE] Recording [DATE] 10:…" at bounding box center [822, 303] width 1493 height 410
